Goal: Navigation & Orientation: Find specific page/section

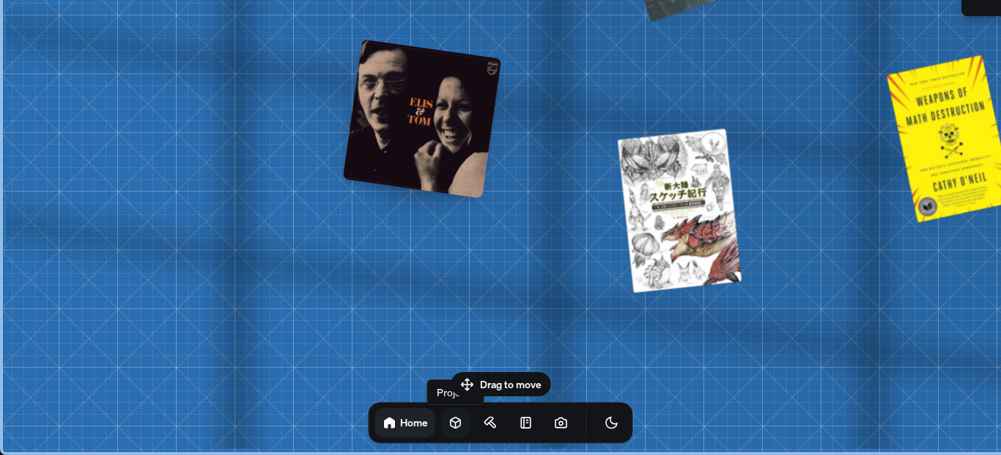
click at [449, 419] on icon at bounding box center [456, 422] width 15 height 15
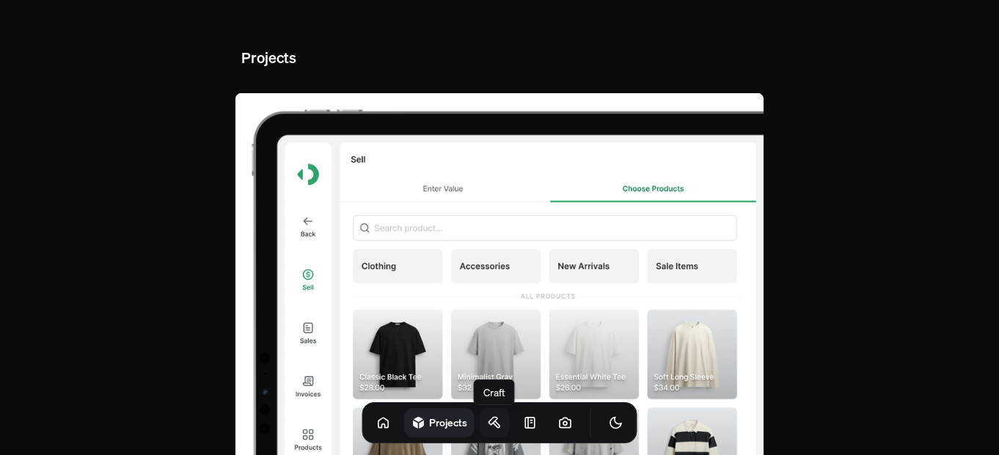
click at [488, 417] on icon at bounding box center [492, 420] width 9 height 7
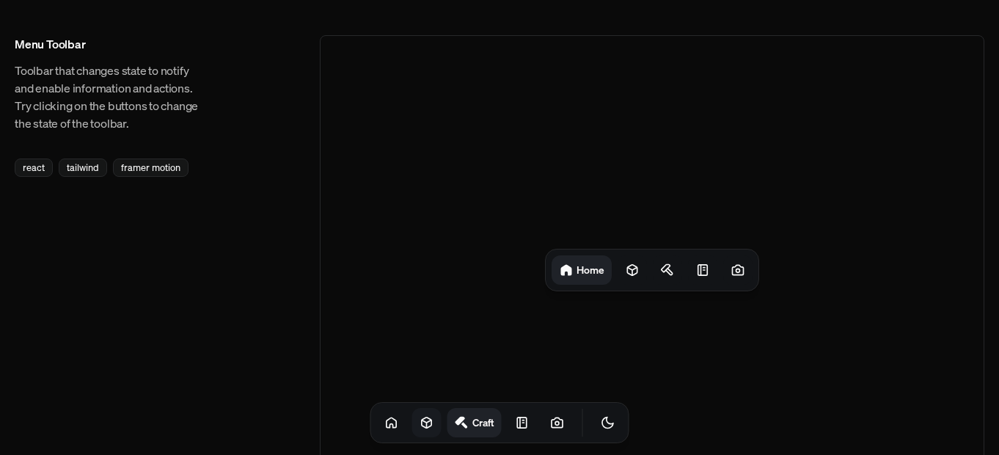
drag, startPoint x: 707, startPoint y: 269, endPoint x: 620, endPoint y: 381, distance: 141.5
click at [620, 381] on div "Home" at bounding box center [652, 269] width 664 height 469
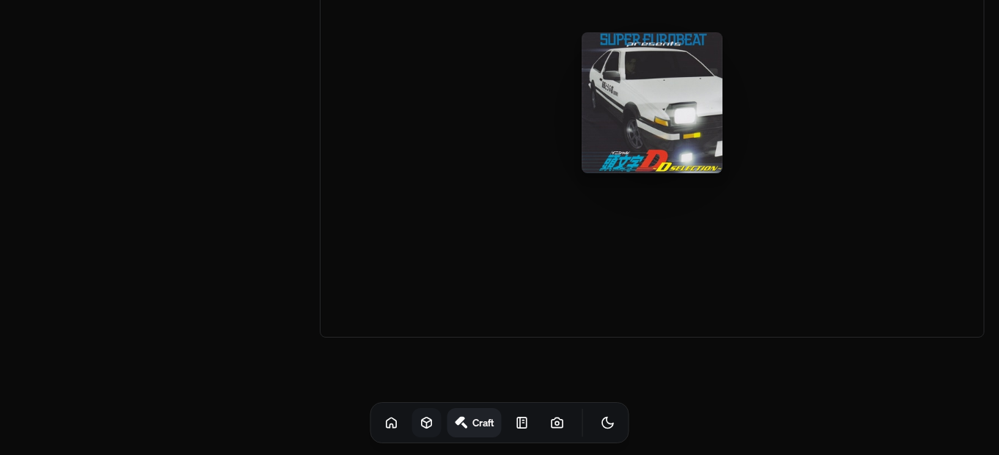
scroll to position [2389, 0]
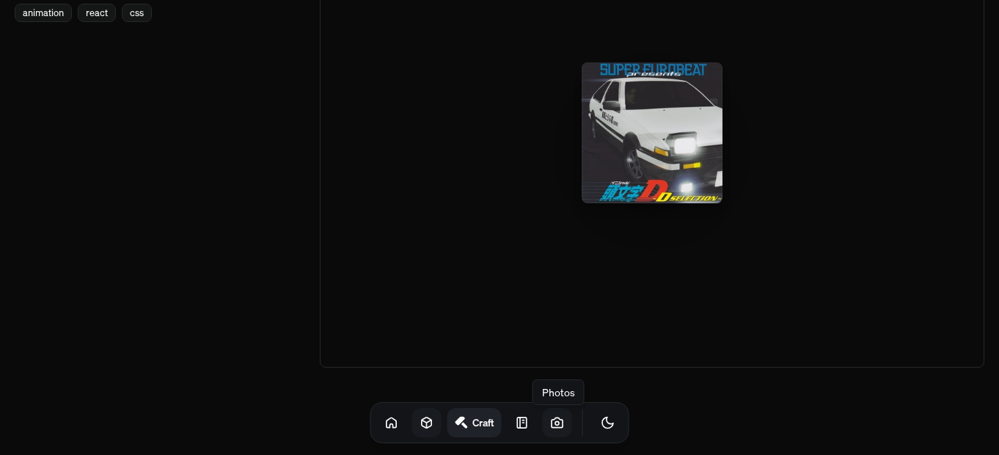
click at [543, 430] on link at bounding box center [557, 422] width 29 height 29
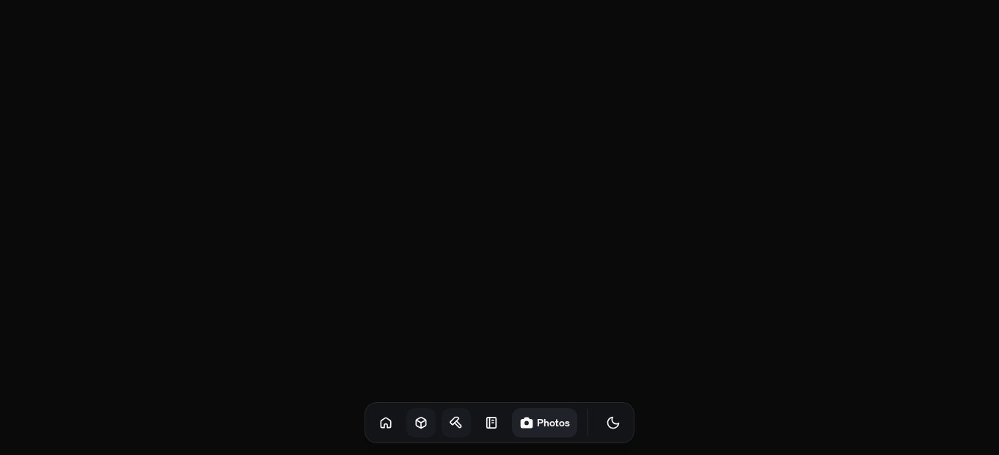
scroll to position [4919, 0]
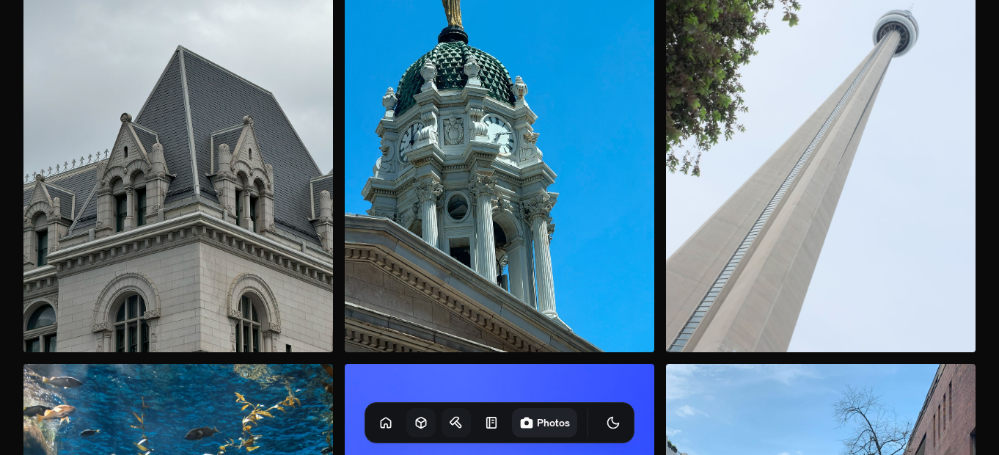
click at [722, 263] on img at bounding box center [820, 120] width 309 height 464
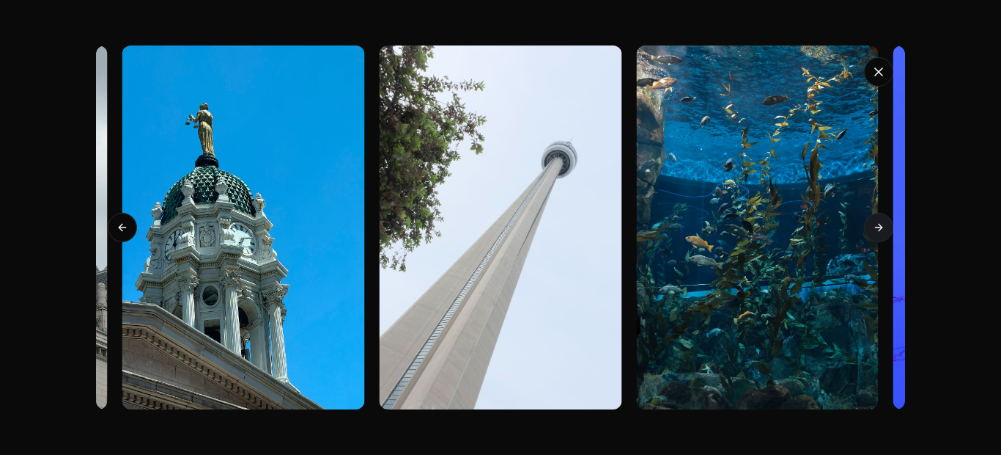
click at [866, 221] on button "Next slide" at bounding box center [878, 227] width 29 height 29
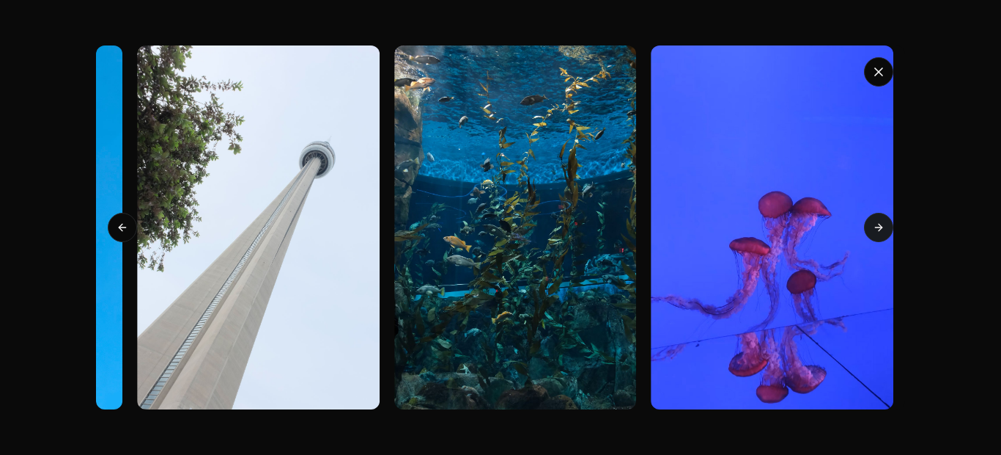
click at [866, 221] on button "Next slide" at bounding box center [878, 227] width 29 height 29
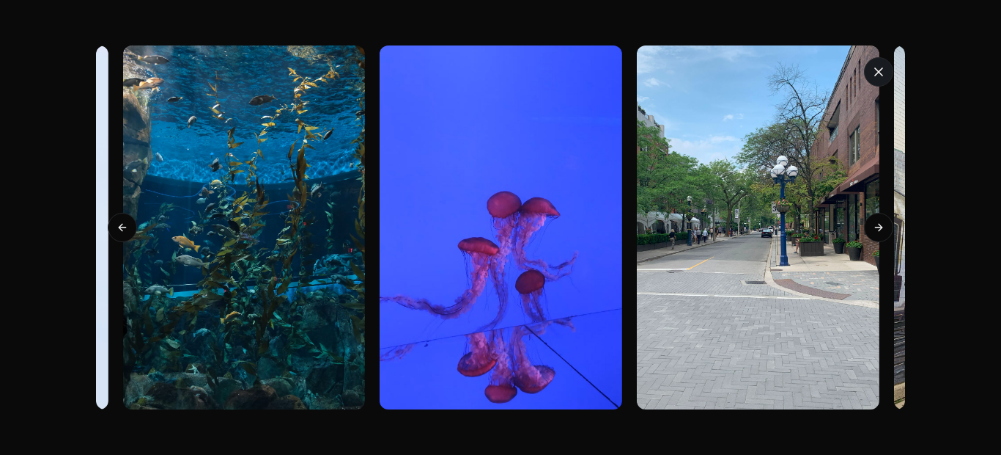
click at [878, 69] on icon "button" at bounding box center [879, 72] width 15 height 15
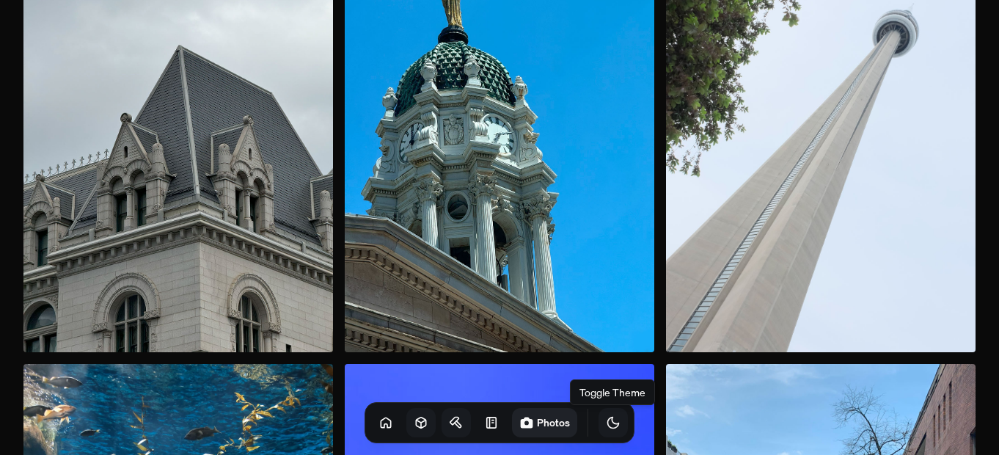
click at [606, 419] on icon "Toggle Theme" at bounding box center [613, 422] width 15 height 15
click at [607, 425] on icon "Toggle Theme" at bounding box center [613, 422] width 12 height 12
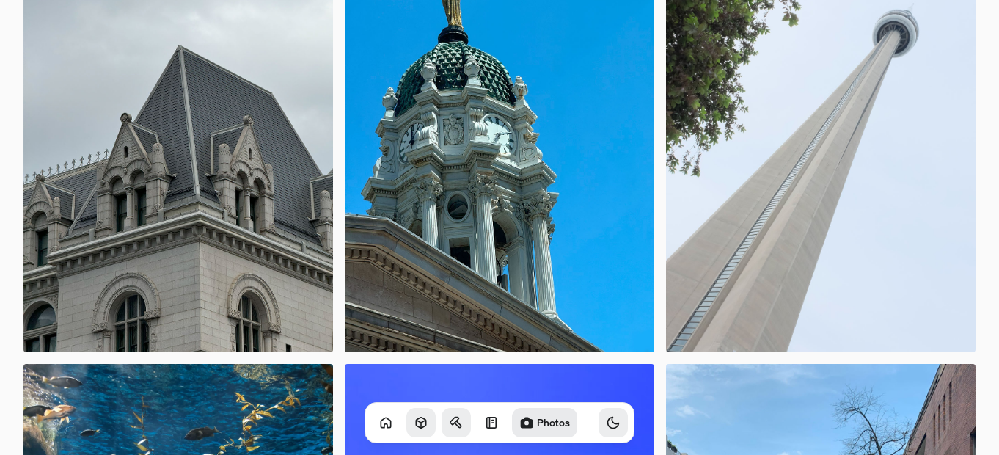
click at [606, 429] on icon "Toggle Theme" at bounding box center [613, 422] width 15 height 15
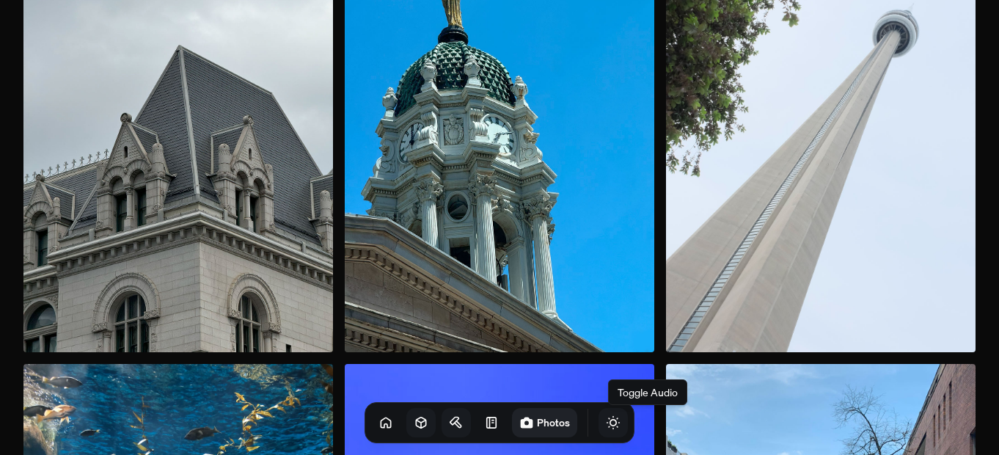
click at [0, 0] on icon "Toggle Audio" at bounding box center [0, 0] width 0 height 0
click at [448, 416] on link at bounding box center [455, 422] width 29 height 29
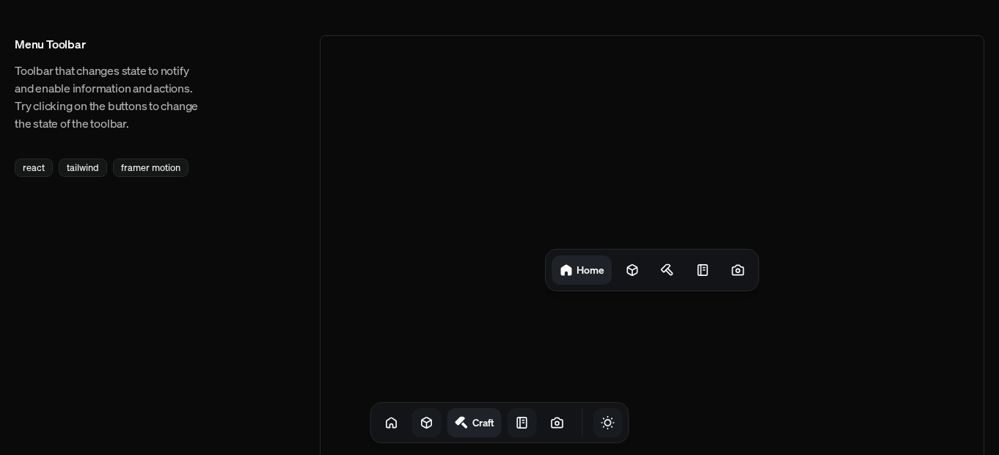
click at [515, 419] on icon at bounding box center [522, 422] width 15 height 15
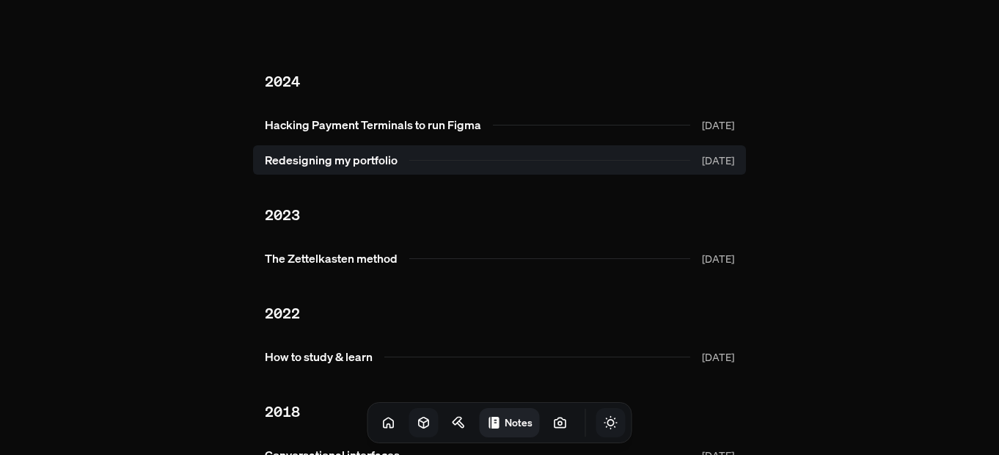
click at [375, 161] on link "Redesigning my portfolio [DATE]" at bounding box center [499, 159] width 493 height 29
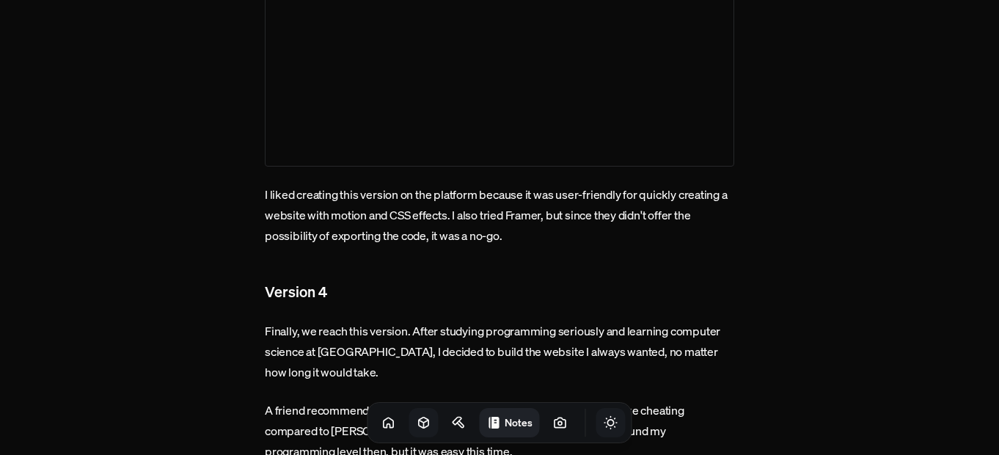
scroll to position [1972, 0]
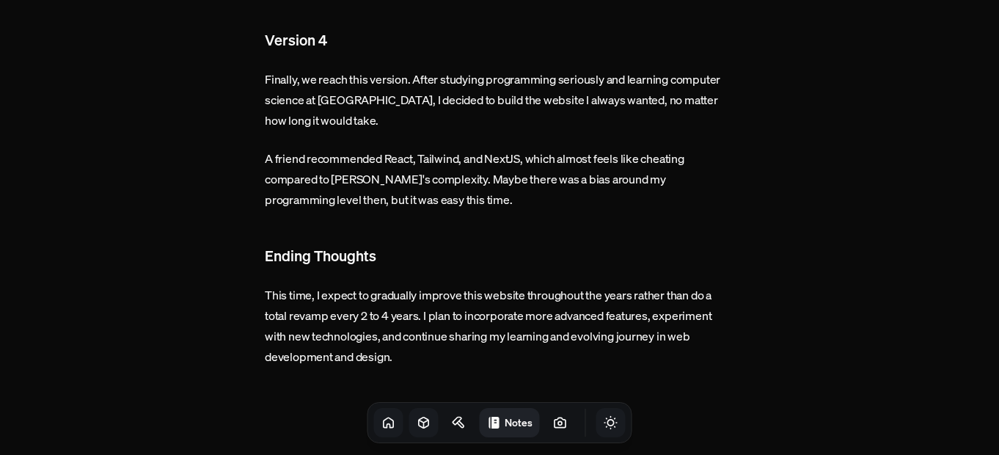
click at [374, 430] on link at bounding box center [388, 422] width 29 height 29
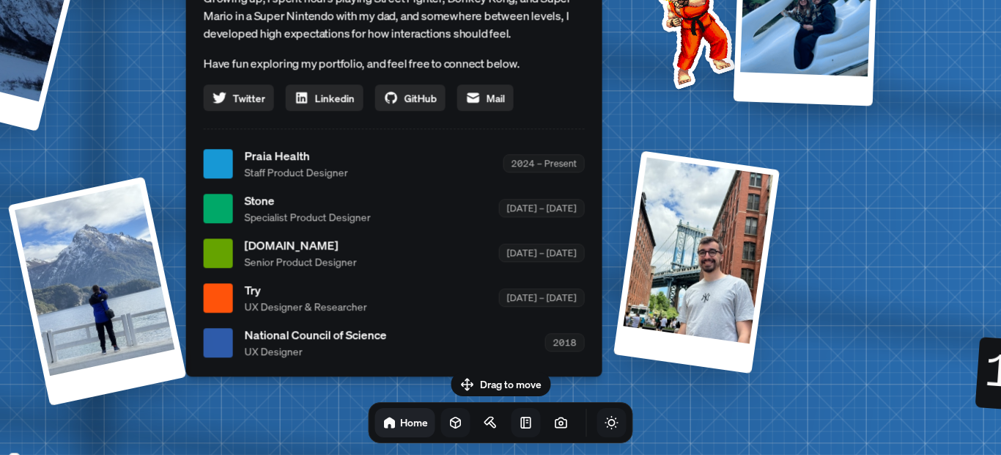
drag, startPoint x: 417, startPoint y: 306, endPoint x: 314, endPoint y: 243, distance: 121.5
click at [314, 243] on span "[DOMAIN_NAME]" at bounding box center [301, 245] width 112 height 18
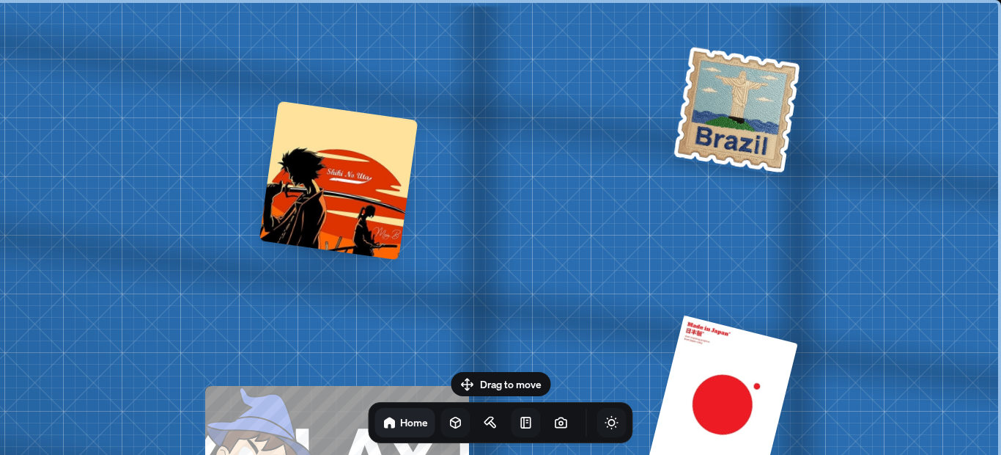
click at [739, 107] on img at bounding box center [738, 109] width 134 height 133
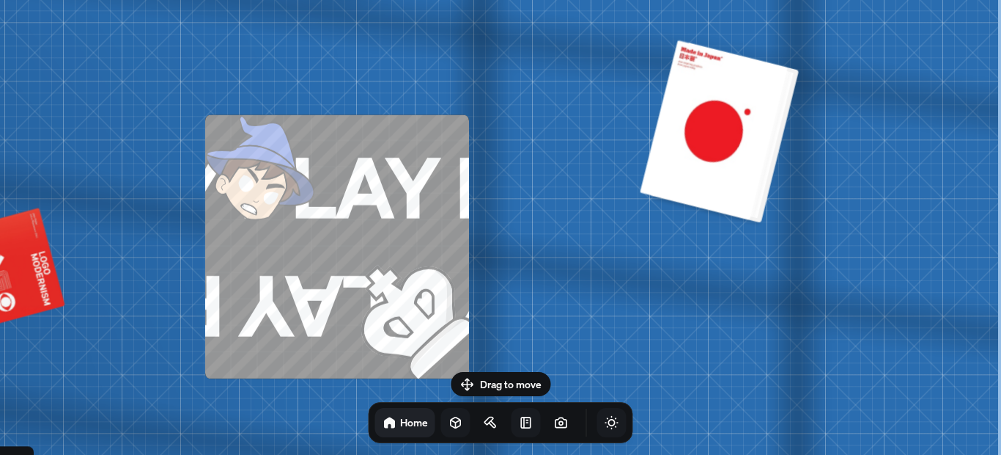
drag, startPoint x: 721, startPoint y: 127, endPoint x: 705, endPoint y: 165, distance: 41.4
click at [705, 165] on div at bounding box center [725, 133] width 148 height 180
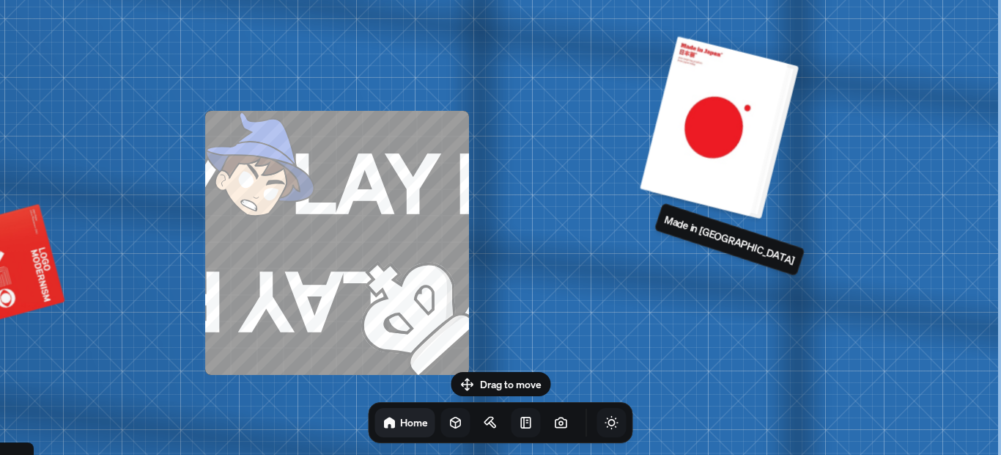
click at [705, 165] on div at bounding box center [725, 129] width 148 height 180
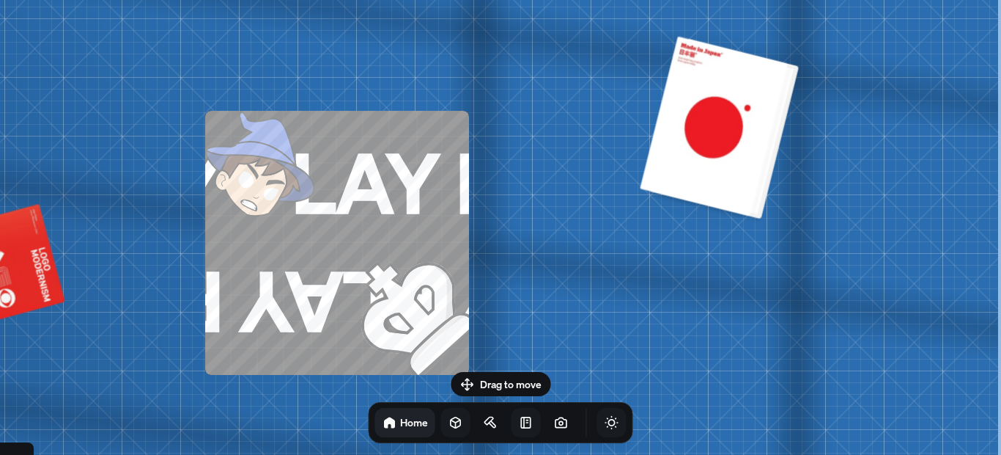
click at [710, 118] on div at bounding box center [725, 129] width 148 height 180
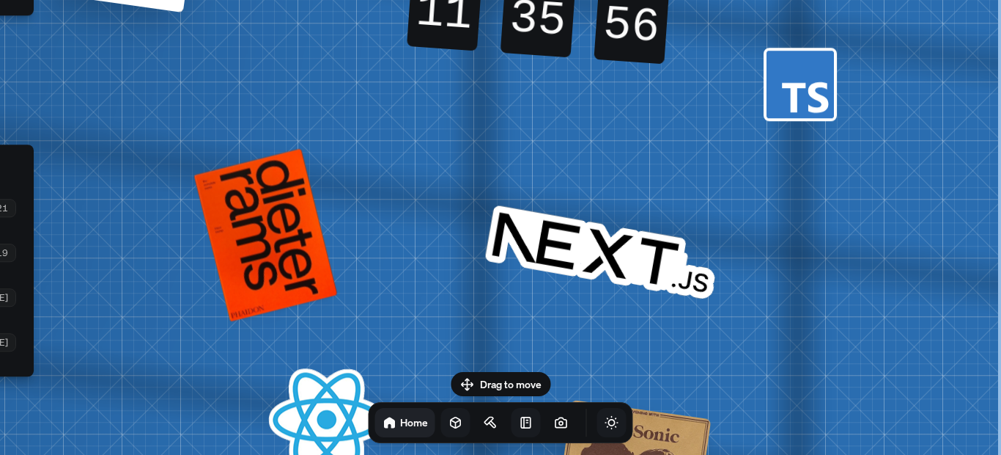
click at [802, 94] on rect at bounding box center [800, 84] width 67 height 67
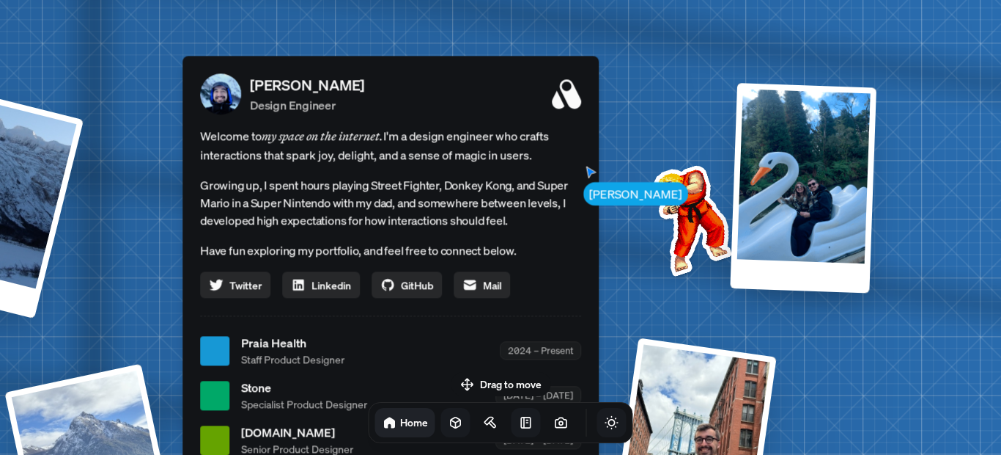
drag, startPoint x: 598, startPoint y: 45, endPoint x: 573, endPoint y: 82, distance: 45.3
click at [573, 82] on icon at bounding box center [566, 93] width 29 height 29
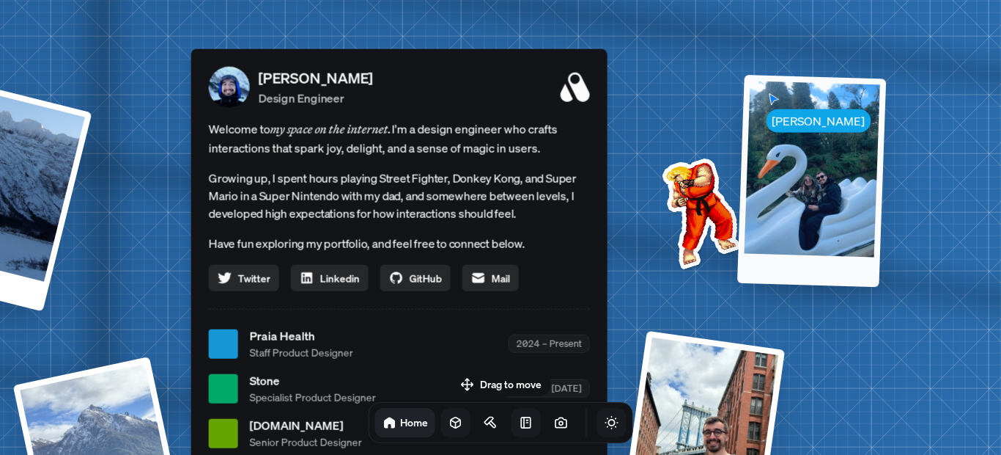
click at [786, 122] on div at bounding box center [812, 181] width 149 height 212
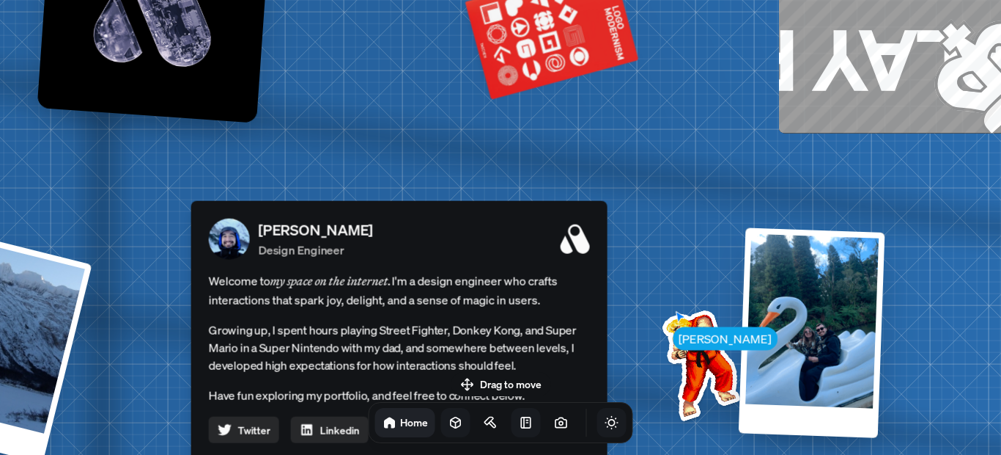
click at [468, 381] on div "Drag to move Home" at bounding box center [501, 407] width 288 height 71
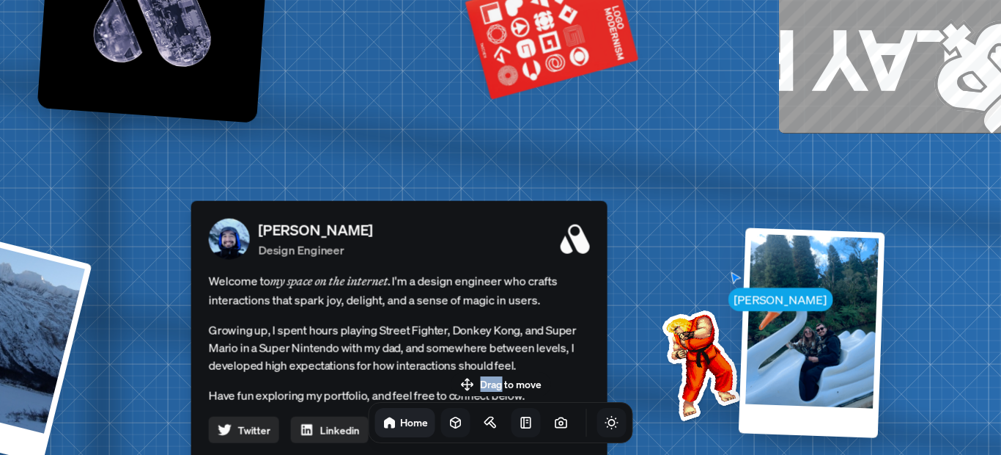
drag, startPoint x: 468, startPoint y: 381, endPoint x: 570, endPoint y: 342, distance: 109.3
click at [570, 0] on body "[PERSON_NAME] [PERSON_NAME] Design Engineer Welcome to my space on the internet…" at bounding box center [500, 0] width 1001 height 0
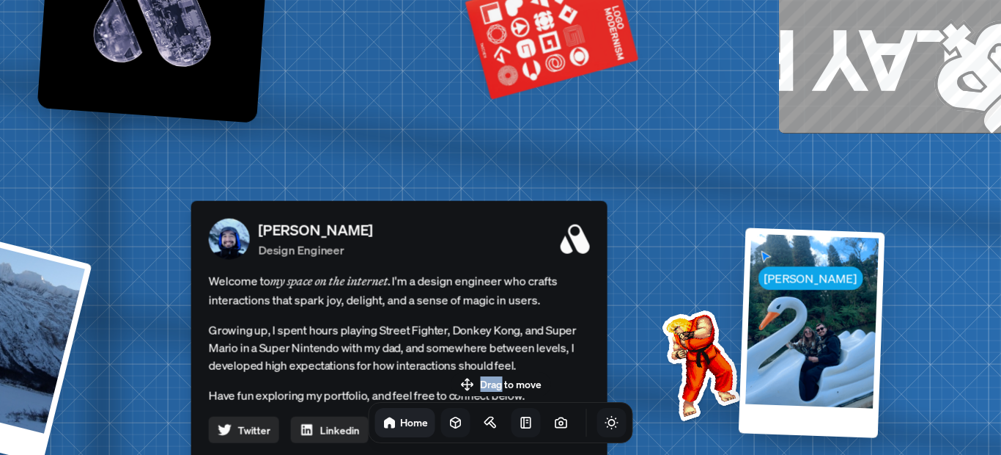
click at [570, 342] on p "Growing up, I spent hours playing Street Fighter, Donkey Kong, and Super Mario …" at bounding box center [399, 347] width 381 height 53
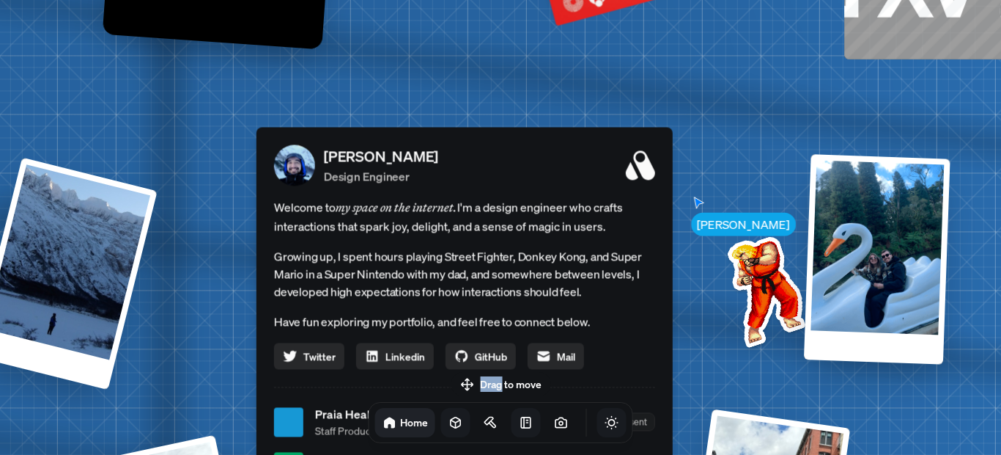
drag, startPoint x: 570, startPoint y: 342, endPoint x: 751, endPoint y: 187, distance: 238.2
click at [655, 247] on p "Growing up, I spent hours playing Street Fighter, Donkey Kong, and Super Mario …" at bounding box center [464, 273] width 381 height 53
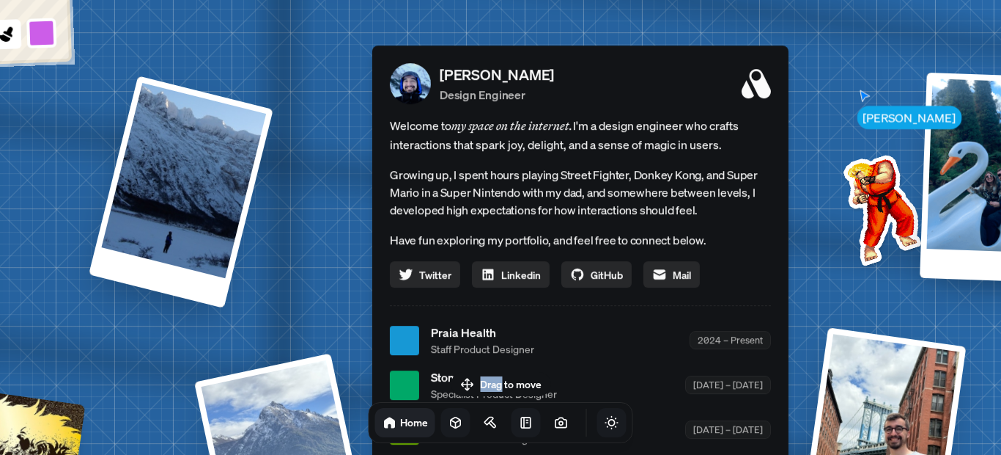
click at [751, 187] on p "Growing up, I spent hours playing Street Fighter, Donkey Kong, and Super Mario …" at bounding box center [580, 192] width 381 height 53
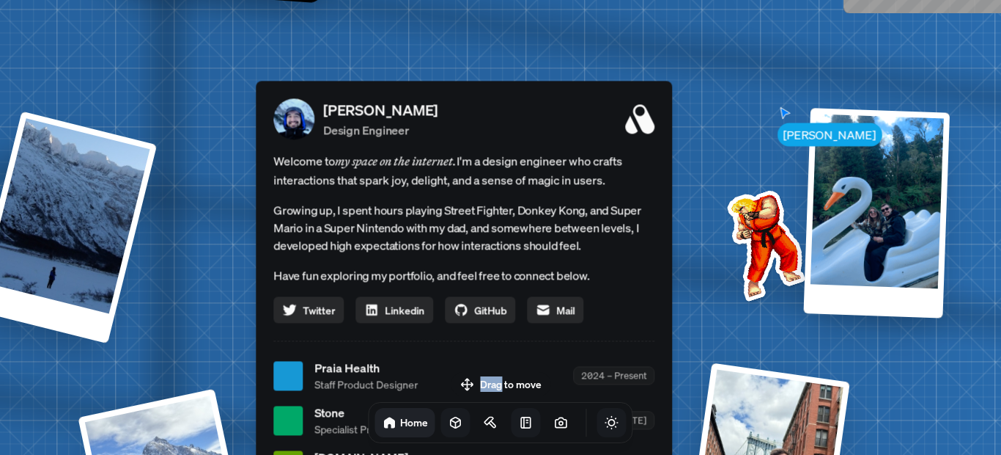
drag, startPoint x: 751, startPoint y: 187, endPoint x: 631, endPoint y: 224, distance: 125.7
click at [631, 224] on p "Growing up, I spent hours playing Street Fighter, Donkey Kong, and Super Mario …" at bounding box center [463, 227] width 381 height 53
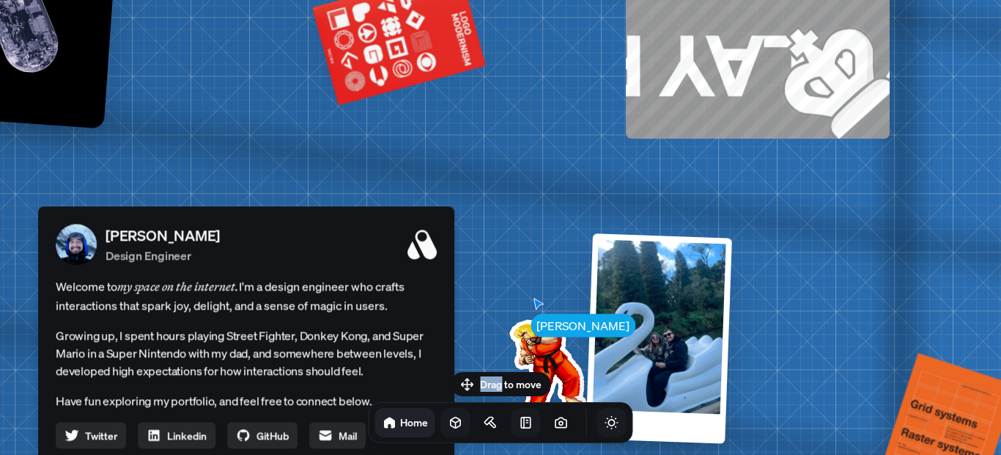
drag, startPoint x: 742, startPoint y: 184, endPoint x: 528, endPoint y: 312, distance: 249.6
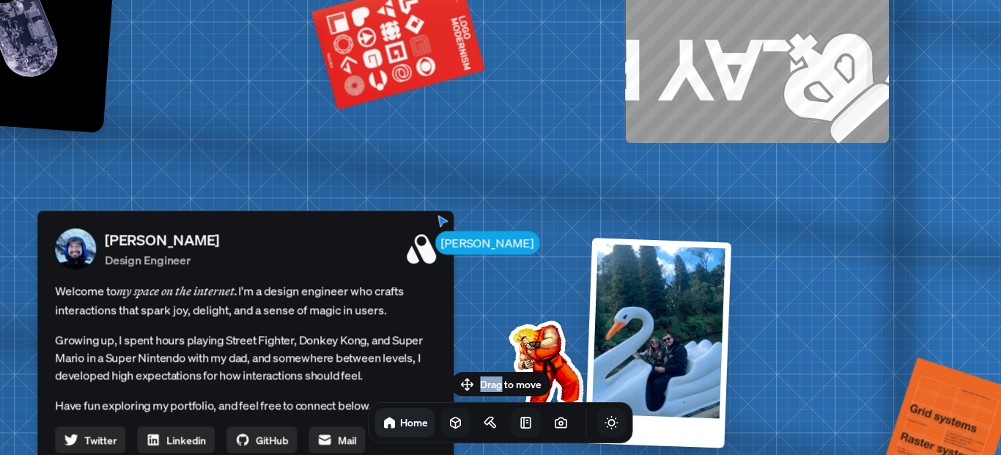
drag, startPoint x: 496, startPoint y: 102, endPoint x: 487, endPoint y: 198, distance: 96.4
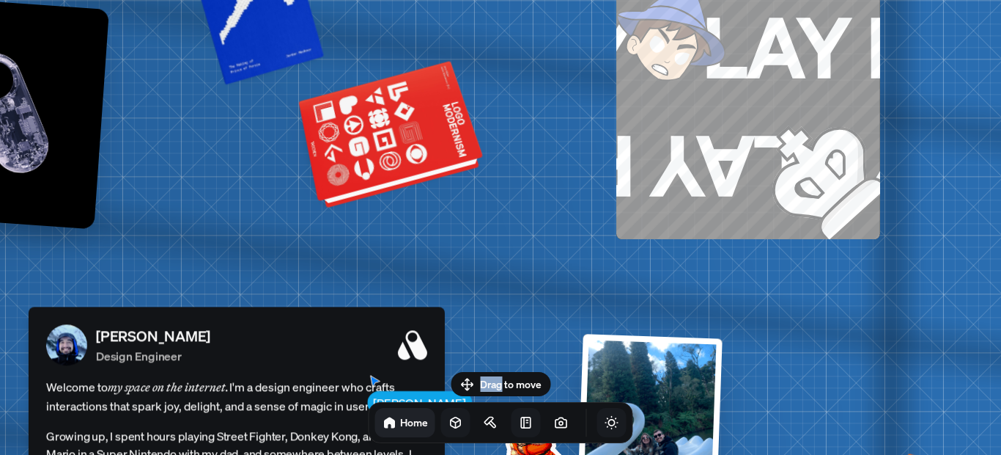
click at [441, 169] on div at bounding box center [400, 180] width 154 height 45
click at [397, 141] on div at bounding box center [394, 141] width 172 height 131
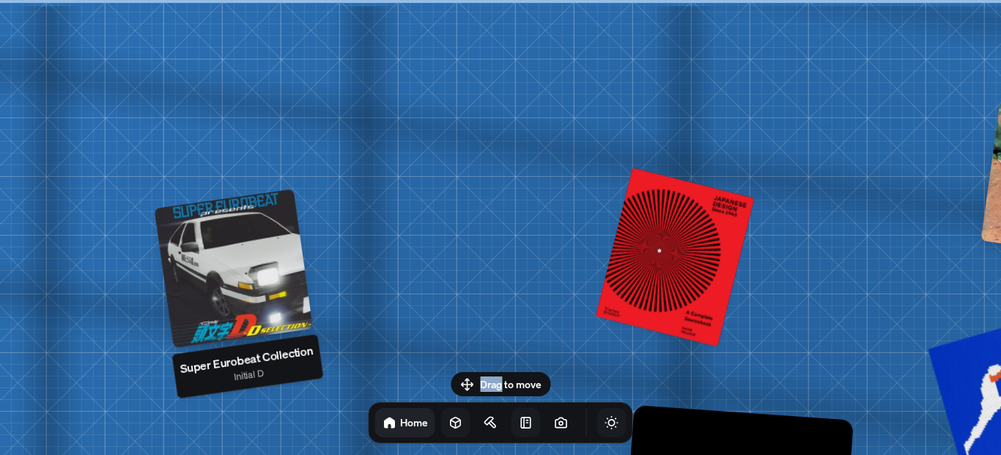
click at [258, 251] on div at bounding box center [233, 268] width 159 height 159
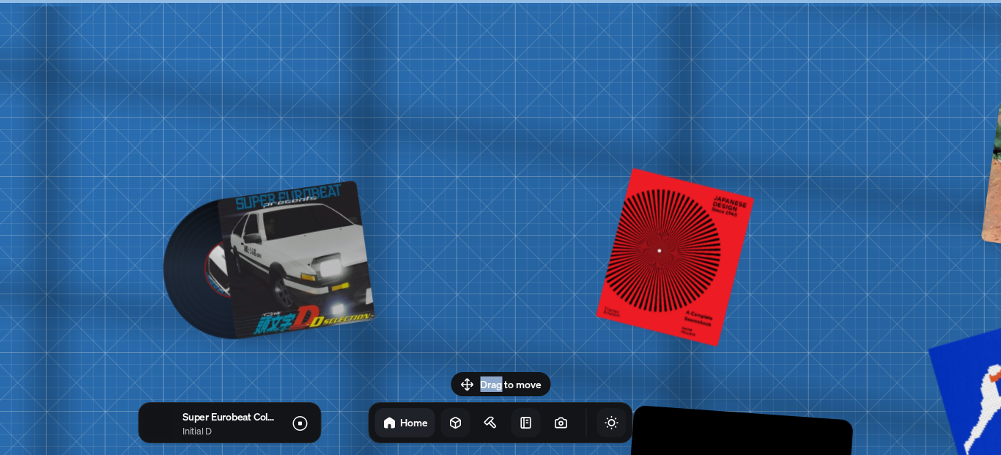
click at [280, 288] on div at bounding box center [296, 259] width 159 height 159
